Goal: Check status: Check status

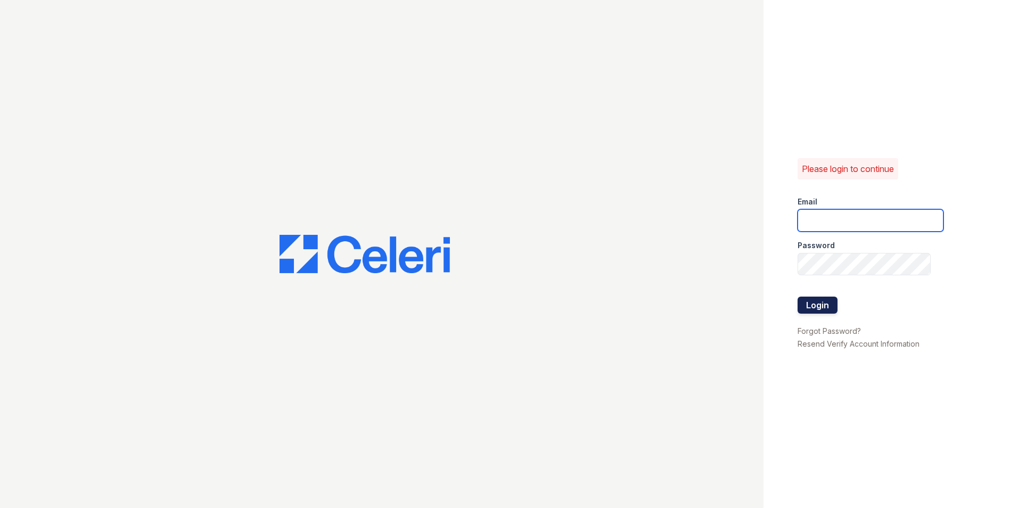
type input "[PERSON_NAME][DOMAIN_NAME][EMAIL_ADDRESS][DOMAIN_NAME]"
click at [813, 312] on button "Login" at bounding box center [818, 305] width 40 height 17
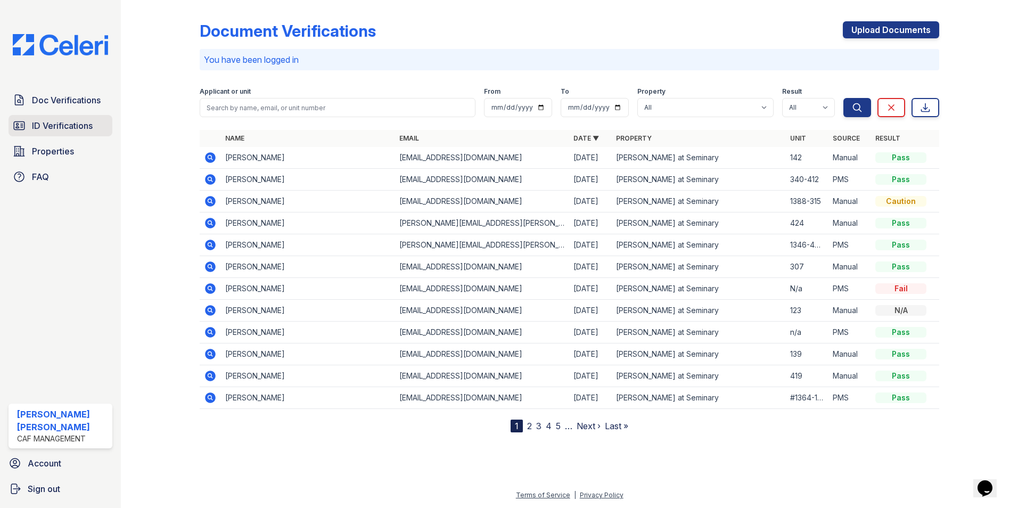
click at [41, 130] on span "ID Verifications" at bounding box center [62, 125] width 61 height 13
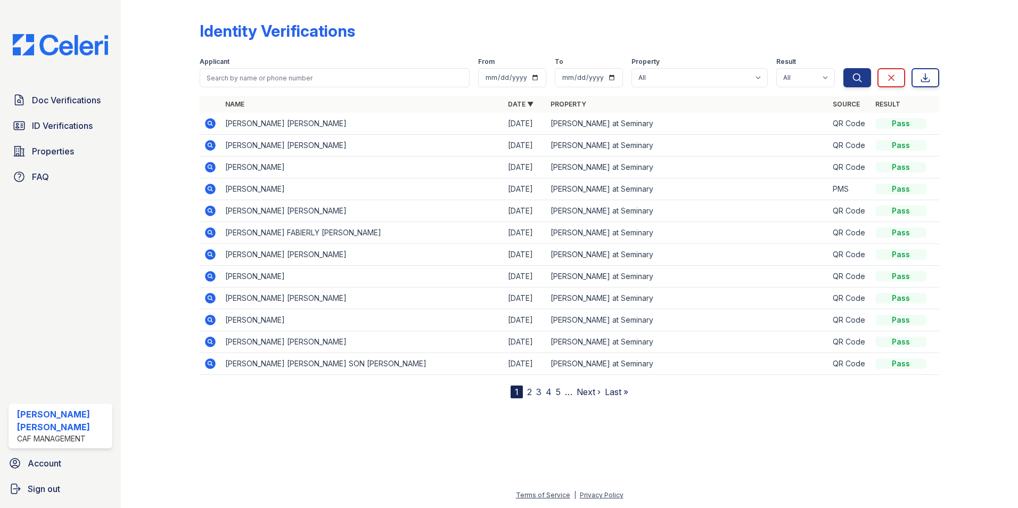
click at [248, 125] on td "[PERSON_NAME] [PERSON_NAME]" at bounding box center [362, 124] width 283 height 22
click at [205, 127] on icon at bounding box center [210, 123] width 13 height 13
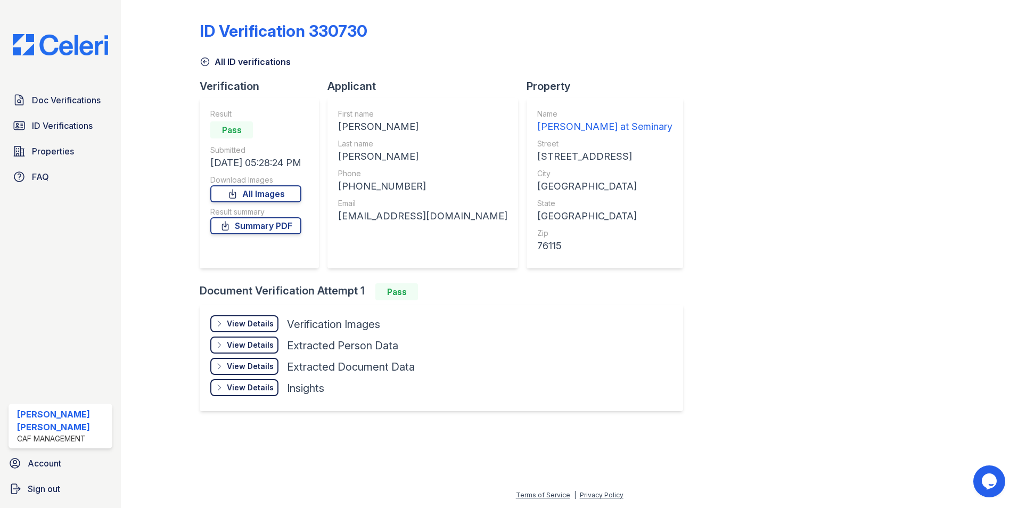
click at [250, 321] on div "View Details" at bounding box center [250, 323] width 47 height 11
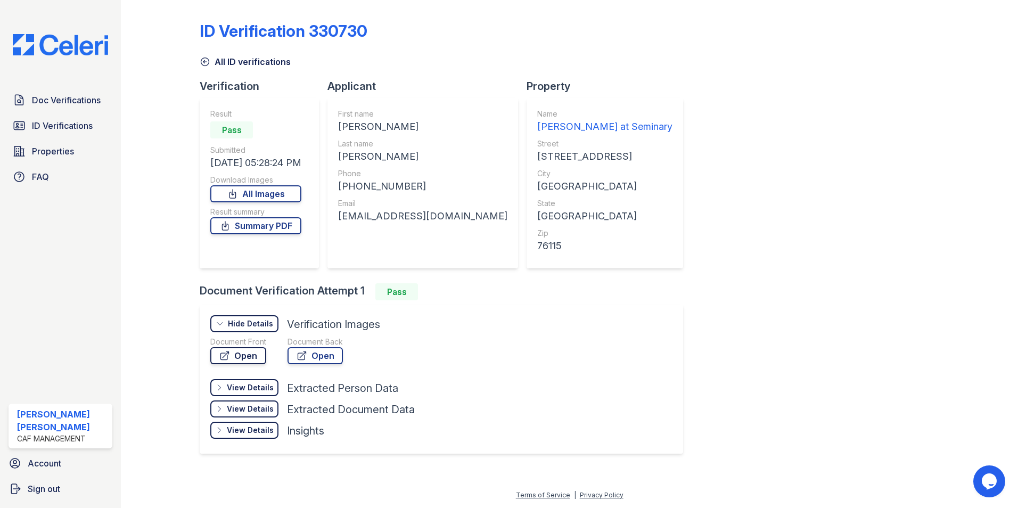
click at [247, 359] on link "Open" at bounding box center [238, 355] width 56 height 17
click at [75, 100] on span "Doc Verifications" at bounding box center [66, 100] width 69 height 13
